Goal: Information Seeking & Learning: Find specific fact

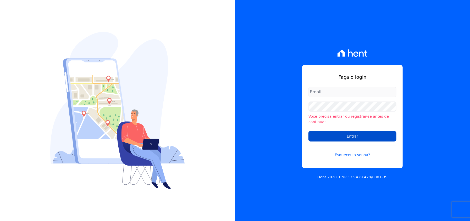
type input "contato@condominioalexandria.com.br"
click at [343, 133] on input "Entrar" at bounding box center [352, 136] width 88 height 10
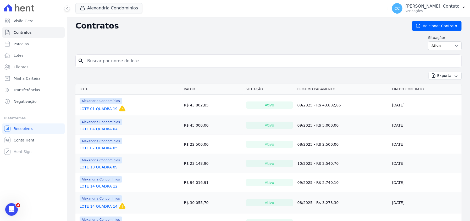
click at [132, 60] on input "search" at bounding box center [271, 61] width 375 height 10
type input "[PERSON_NAME]"
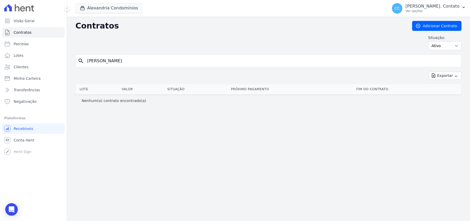
click at [114, 58] on input "MARCELLA" at bounding box center [271, 61] width 375 height 10
type input "M"
click at [24, 69] on span "Clientes" at bounding box center [21, 66] width 15 height 5
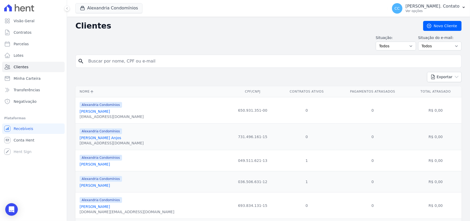
click at [120, 57] on input "search" at bounding box center [272, 61] width 374 height 10
type input "marcella"
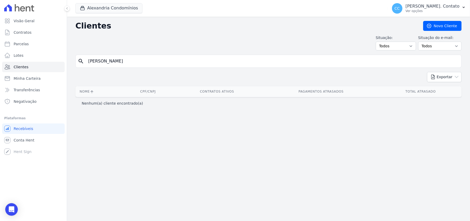
click at [114, 63] on input "marcella" at bounding box center [272, 61] width 374 height 10
type input "m"
click at [109, 65] on input "search" at bounding box center [272, 61] width 374 height 10
type input "marce"
click at [36, 79] on span "Minha Carteira" at bounding box center [27, 78] width 27 height 5
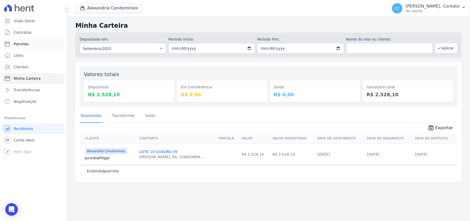
click at [25, 42] on span "Parcelas" at bounding box center [21, 43] width 15 height 5
select select
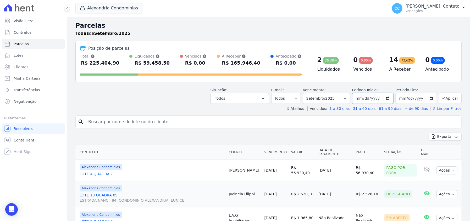
click at [377, 98] on input "2025-09-01" at bounding box center [372, 98] width 41 height 11
type input "[DATE]"
click at [448, 98] on button "Aplicar" at bounding box center [450, 98] width 23 height 11
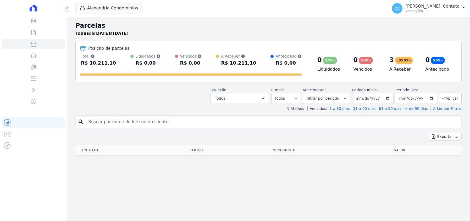
select select
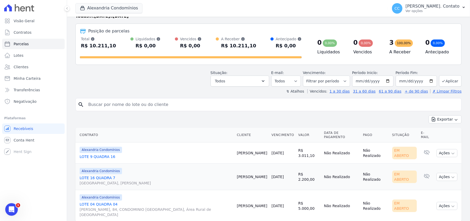
scroll to position [24, 0]
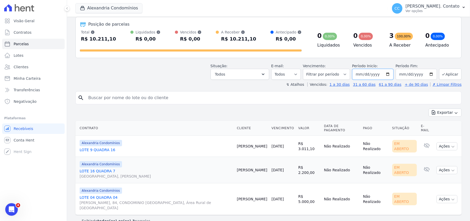
drag, startPoint x: 377, startPoint y: 75, endPoint x: 359, endPoint y: 75, distance: 18.6
click at [359, 75] on input "2025-09-20" at bounding box center [372, 74] width 41 height 11
type input "[DATE]"
click at [445, 74] on button "Aplicar" at bounding box center [450, 74] width 23 height 11
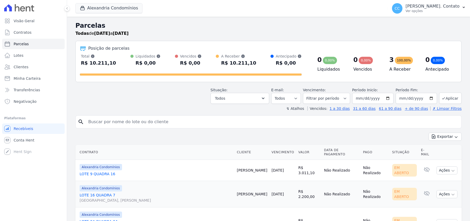
select select
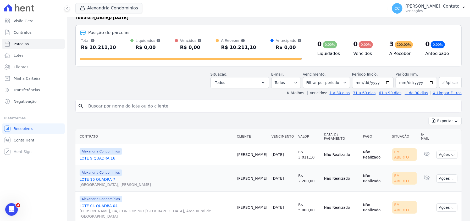
scroll to position [24, 0]
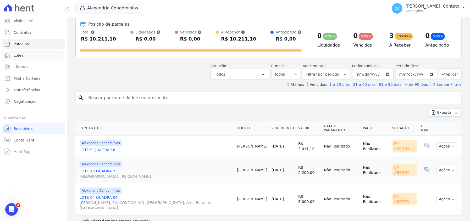
click at [18, 54] on span "Lotes" at bounding box center [19, 55] width 10 height 5
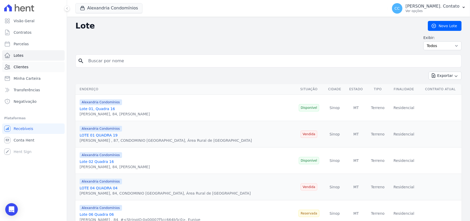
click at [24, 66] on span "Clientes" at bounding box center [21, 66] width 15 height 5
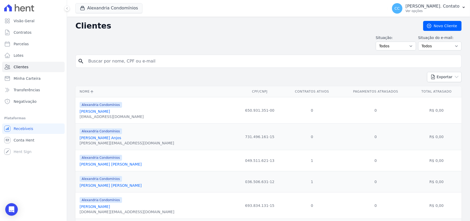
click at [124, 58] on input "search" at bounding box center [272, 61] width 374 height 10
type input "[PERSON_NAME]"
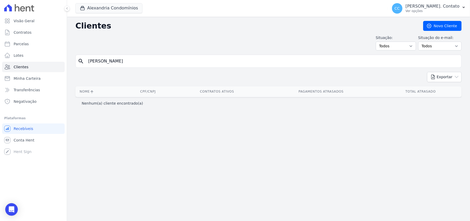
drag, startPoint x: 112, startPoint y: 59, endPoint x: 75, endPoint y: 61, distance: 37.2
click at [75, 61] on div "search [PERSON_NAME]" at bounding box center [268, 61] width 386 height 13
type input "[PERSON_NAME]"
drag, startPoint x: 125, startPoint y: 58, endPoint x: 80, endPoint y: 52, distance: 45.3
click at [80, 52] on div "Clientes [GEOGRAPHIC_DATA] Situação: Todos Adimplentes Inadimplentes Situação d…" at bounding box center [268, 119] width 403 height 204
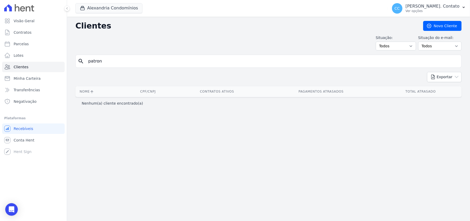
type input "patron"
drag, startPoint x: 107, startPoint y: 63, endPoint x: 86, endPoint y: 62, distance: 20.7
click at [86, 62] on input "patron" at bounding box center [272, 61] width 374 height 10
click at [78, 59] on icon "search" at bounding box center [81, 61] width 6 height 6
click at [79, 60] on icon "search" at bounding box center [81, 61] width 6 height 6
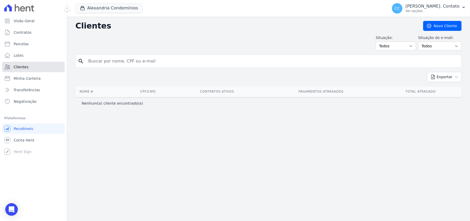
click at [20, 66] on span "Clientes" at bounding box center [21, 66] width 15 height 5
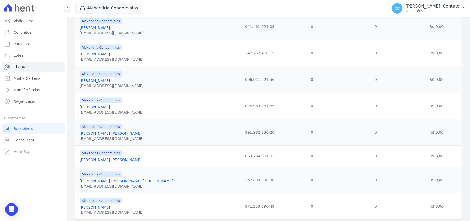
scroll to position [543, 0]
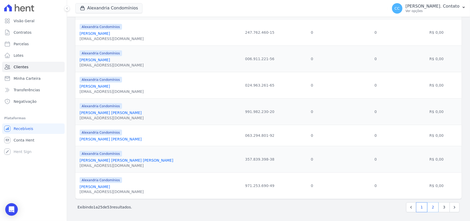
click at [429, 205] on link "2" at bounding box center [432, 208] width 11 height 10
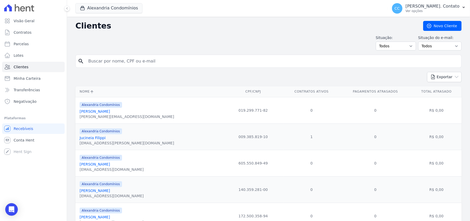
drag, startPoint x: 191, startPoint y: 8, endPoint x: 141, endPoint y: 7, distance: 49.7
click at [148, 7] on div "Alexandria Condomínios [GEOGRAPHIC_DATA] Alexandria Condomínios [GEOGRAPHIC_DAT…" at bounding box center [230, 8] width 310 height 17
click at [67, 8] on icon at bounding box center [66, 8] width 1 height 2
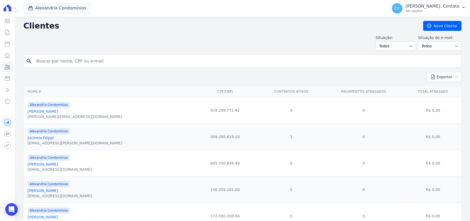
click at [17, 8] on button at bounding box center [15, 8] width 6 height 6
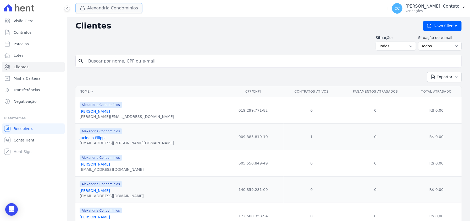
click at [106, 8] on button "Alexandria Condomínios" at bounding box center [108, 8] width 67 height 10
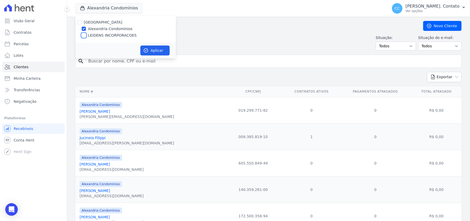
click at [82, 36] on input "LEIDENS INCORPORACOES" at bounding box center [84, 35] width 4 height 4
checkbox input "true"
click at [151, 49] on button "Aplicar" at bounding box center [154, 51] width 29 height 10
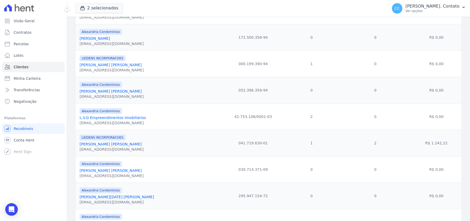
scroll to position [262, 0]
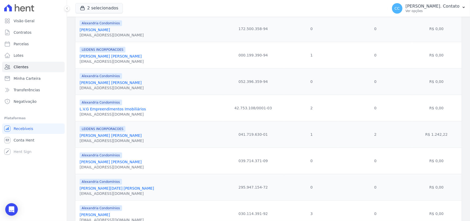
click at [104, 135] on link "[PERSON_NAME] [PERSON_NAME]" at bounding box center [111, 136] width 62 height 4
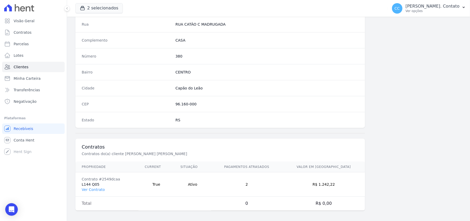
scroll to position [268, 0]
click at [94, 186] on link "Ver Contrato" at bounding box center [93, 188] width 23 height 4
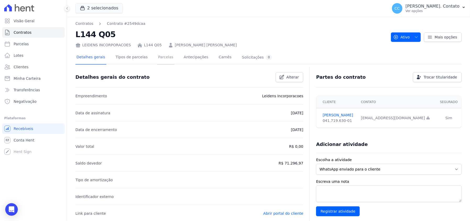
click at [159, 57] on link "Parcelas" at bounding box center [165, 58] width 17 height 14
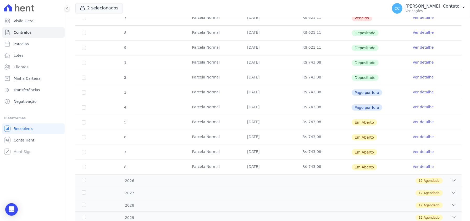
scroll to position [131, 0]
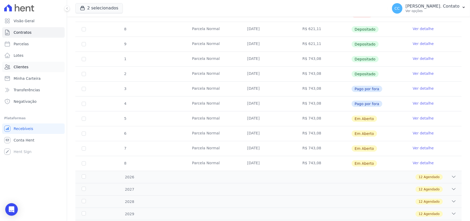
click at [22, 65] on span "Clientes" at bounding box center [21, 66] width 15 height 5
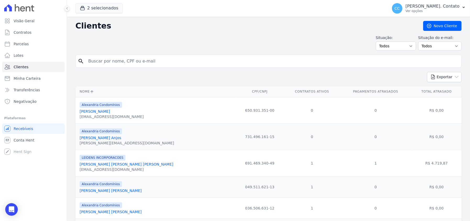
click at [134, 57] on input "search" at bounding box center [272, 61] width 374 height 10
type input "r"
